Goal: Task Accomplishment & Management: Manage account settings

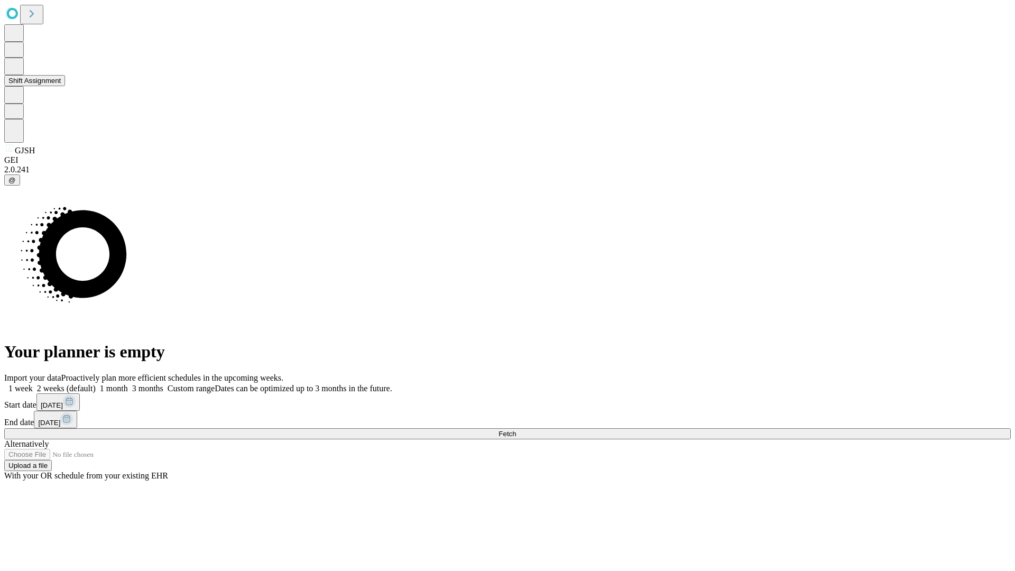
click at [65, 86] on button "Shift Assignment" at bounding box center [34, 80] width 61 height 11
